Goal: Task Accomplishment & Management: Manage account settings

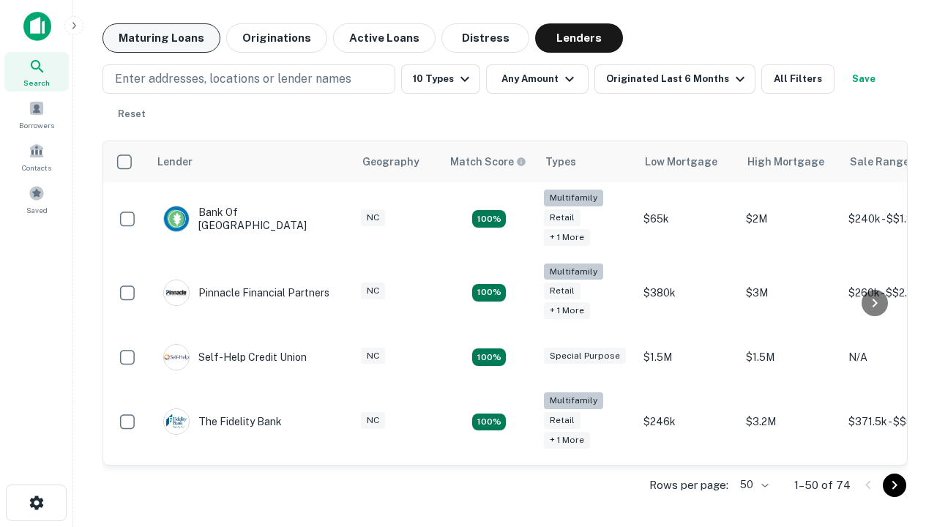
click at [161, 38] on button "Maturing Loans" at bounding box center [161, 37] width 118 height 29
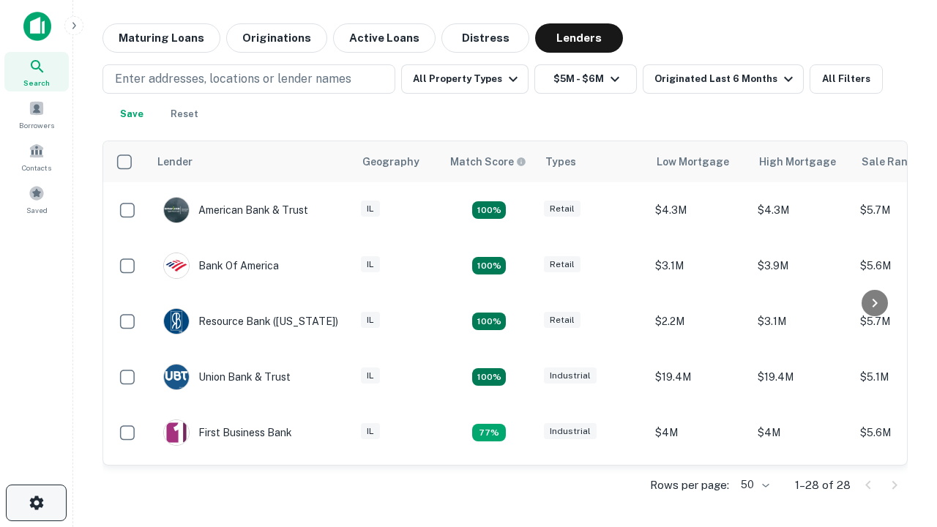
click at [36, 503] on icon "button" at bounding box center [37, 503] width 18 height 18
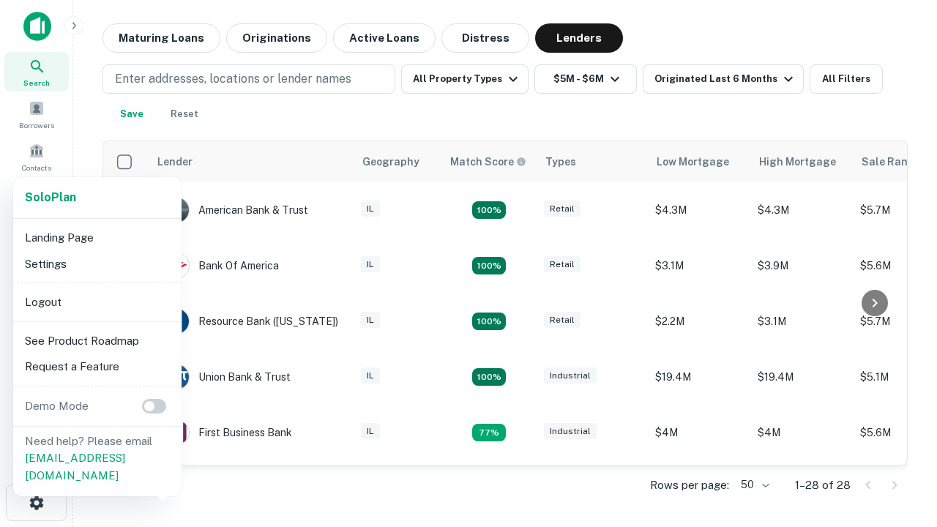
click at [97, 302] on li "Logout" at bounding box center [97, 302] width 157 height 26
